Goal: Task Accomplishment & Management: Complete application form

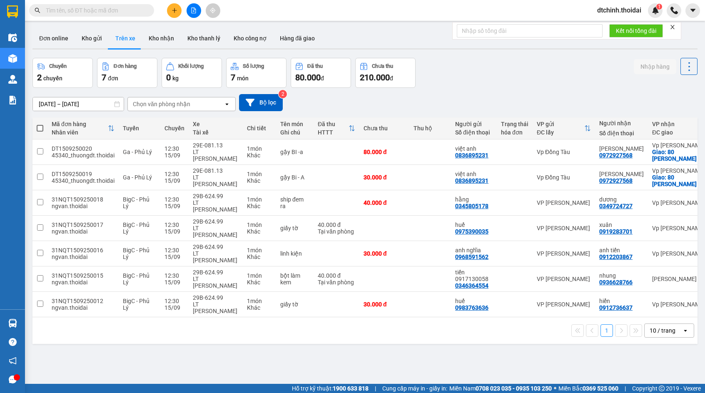
click at [174, 10] on icon "plus" at bounding box center [175, 10] width 6 height 6
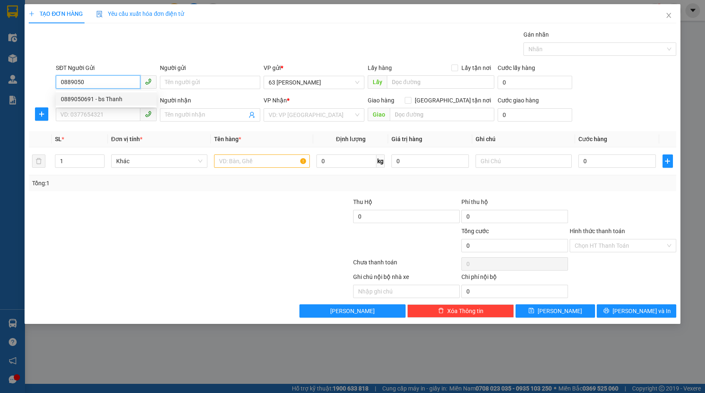
click at [121, 96] on div "0889050691 - bs Thanh" at bounding box center [106, 99] width 91 height 9
type input "0889050691"
type input "bs Thanh"
type input "0889050691"
click at [114, 111] on input "SĐT Người Nhận *" at bounding box center [98, 114] width 85 height 13
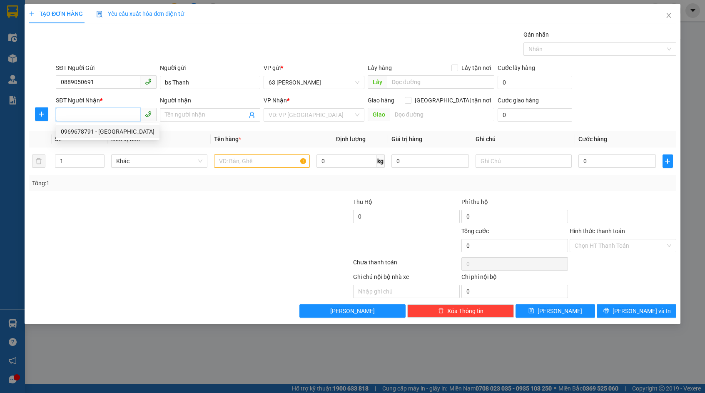
click at [106, 133] on div "0969678791 - [GEOGRAPHIC_DATA]" at bounding box center [108, 131] width 94 height 9
type input "0969678791"
type input "Việt Anh"
click at [271, 162] on input "text" at bounding box center [262, 161] width 96 height 13
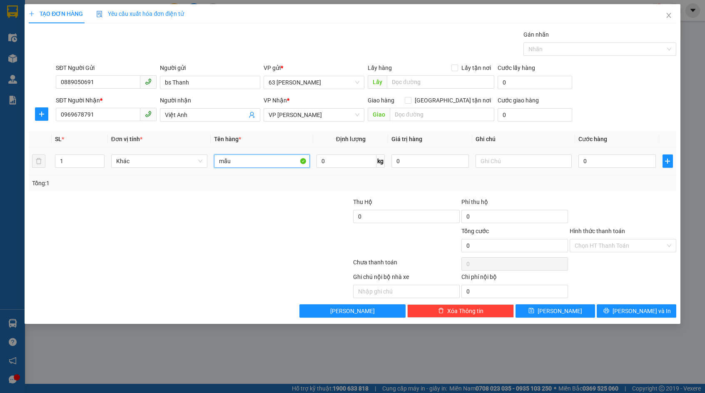
type input "mẫu"
click at [604, 169] on div "0" at bounding box center [617, 161] width 77 height 17
click at [604, 161] on input "0" at bounding box center [617, 161] width 77 height 13
type input "3"
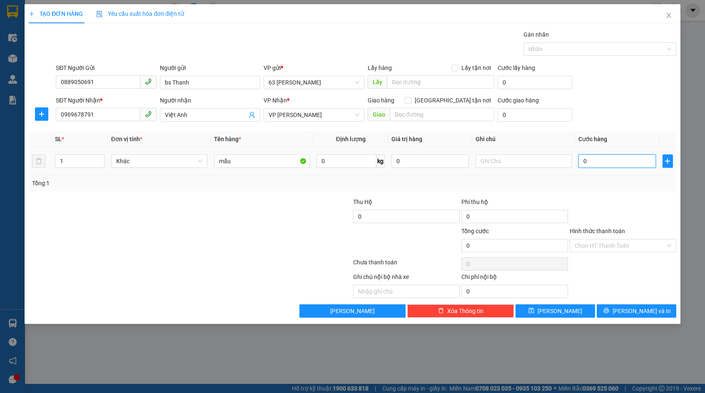
type input "3"
type input "30"
type input "300"
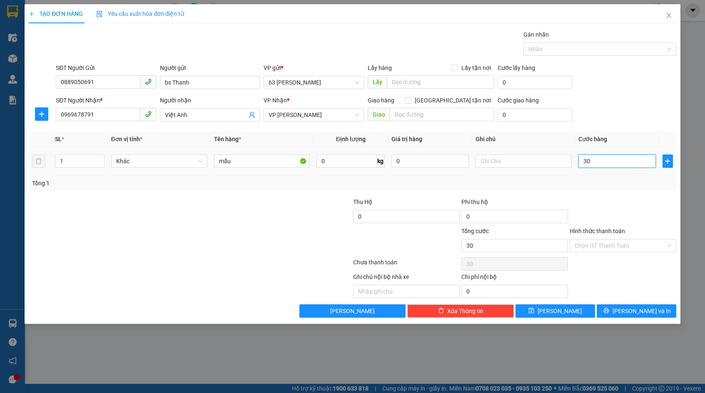
type input "300"
type input "3.000"
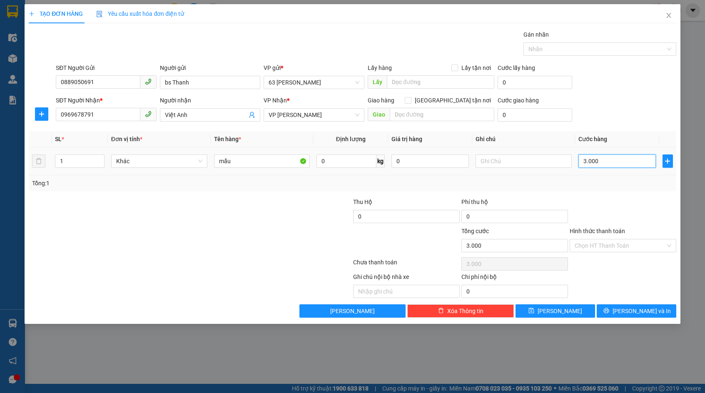
type input "30.000"
click at [572, 312] on button "[PERSON_NAME]" at bounding box center [556, 310] width 80 height 13
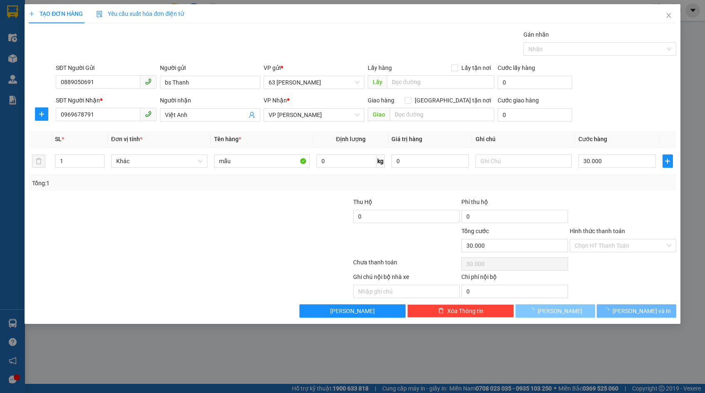
type input "0"
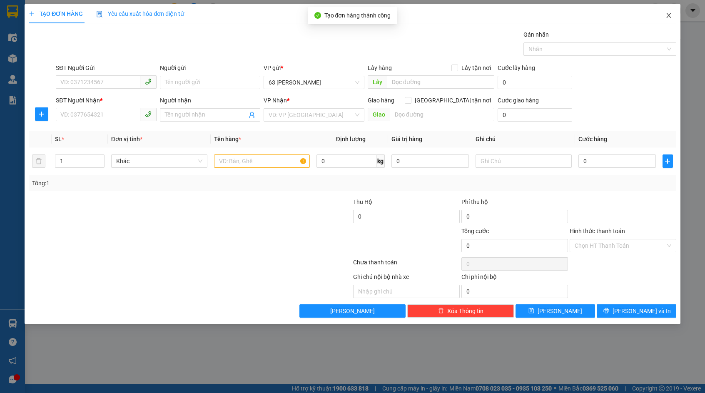
click at [669, 18] on icon "close" at bounding box center [669, 15] width 7 height 7
